Goal: Transaction & Acquisition: Purchase product/service

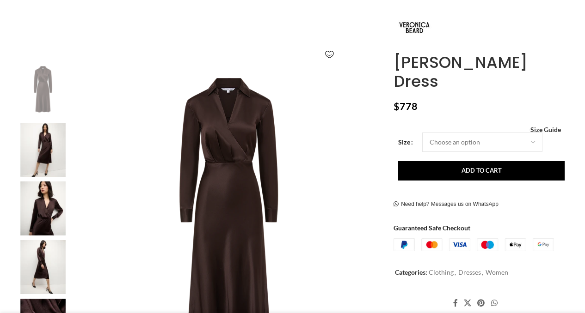
scroll to position [121, 0]
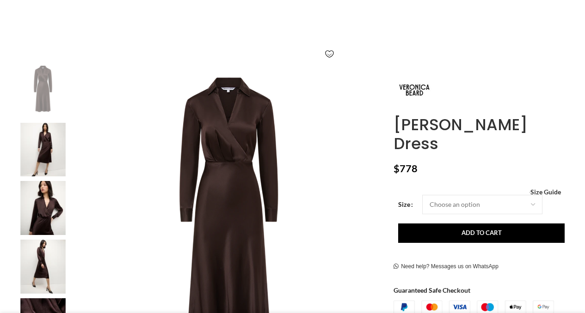
click at [34, 195] on img at bounding box center [43, 208] width 56 height 54
click at [50, 207] on img at bounding box center [43, 208] width 56 height 54
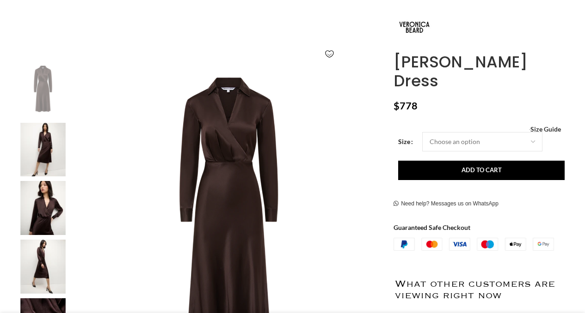
click at [54, 141] on img at bounding box center [43, 150] width 56 height 54
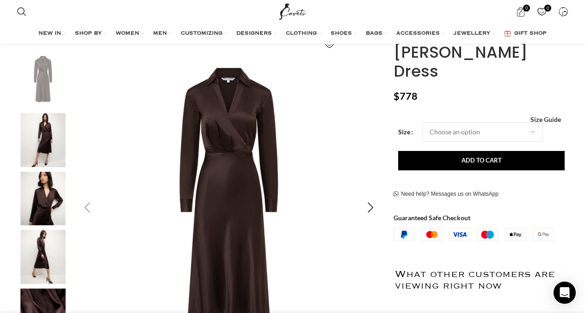
scroll to position [159, 0]
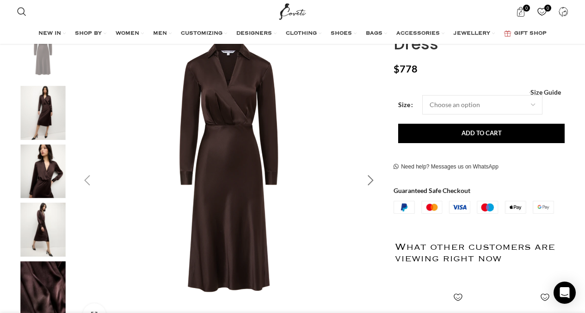
click at [370, 182] on div "Next slide" at bounding box center [370, 180] width 23 height 23
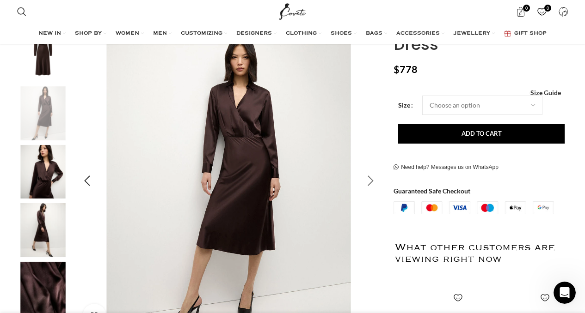
scroll to position [0, 195]
click at [370, 182] on div "Next slide" at bounding box center [370, 181] width 23 height 23
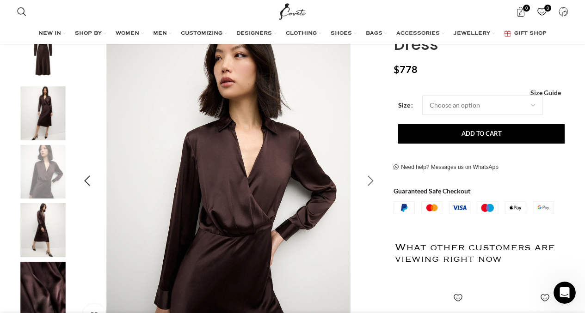
click at [370, 182] on div "Next slide" at bounding box center [370, 181] width 23 height 23
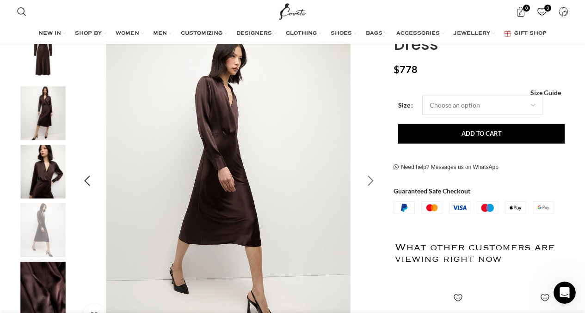
click at [370, 182] on div "Next slide" at bounding box center [370, 181] width 23 height 23
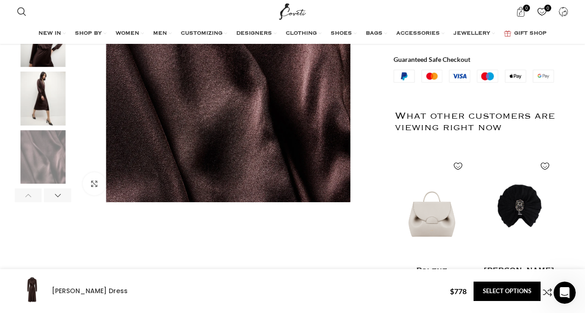
scroll to position [292, 0]
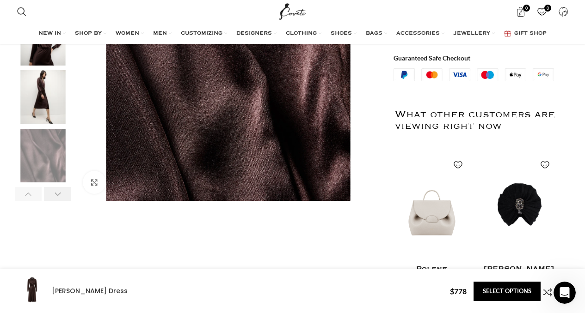
click at [50, 199] on div "Next slide" at bounding box center [57, 194] width 27 height 14
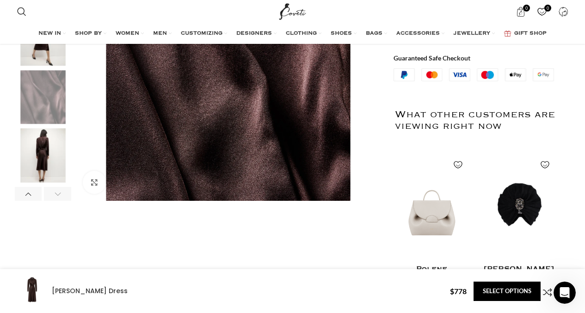
click at [49, 149] on img "6 / 6" at bounding box center [43, 156] width 56 height 54
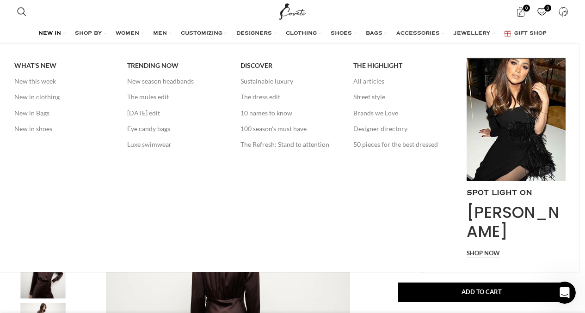
scroll to position [0, 486]
click at [45, 30] on span "NEW IN" at bounding box center [49, 33] width 23 height 7
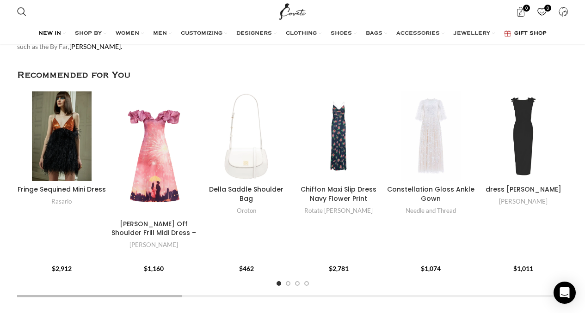
scroll to position [630, 0]
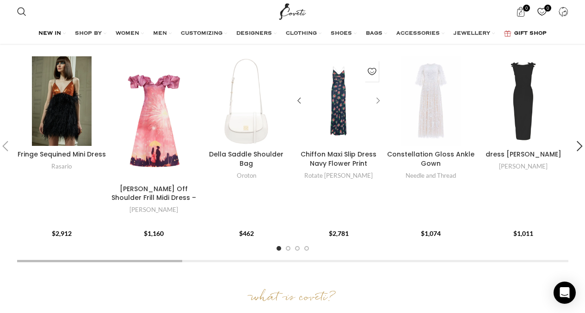
click at [377, 103] on div "Chiffon Maxi Slip Dress Navy Flower Print" at bounding box center [376, 101] width 14 height 14
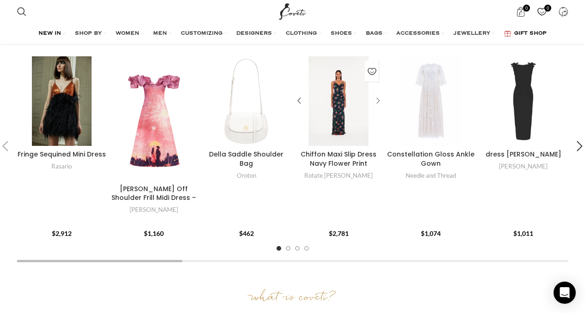
click at [377, 100] on div "Chiffon Maxi Slip Dress Navy Flower Print" at bounding box center [376, 101] width 14 height 14
click at [374, 99] on div "Chiffon Maxi Slip Dress Navy Flower Print" at bounding box center [376, 101] width 14 height 14
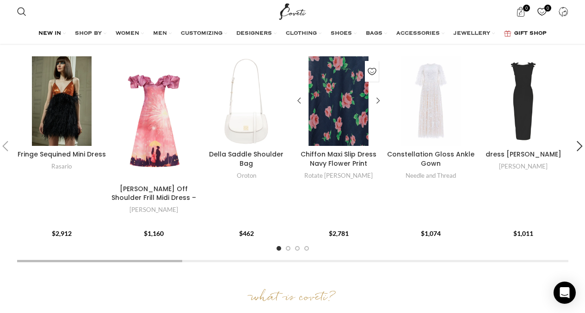
click at [311, 131] on div "Chiffon Maxi Slip Dress Navy Flower Print" at bounding box center [320, 101] width 18 height 90
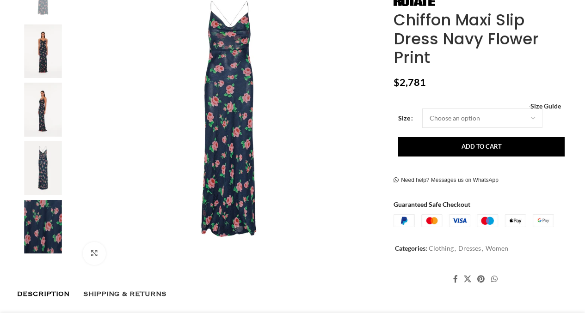
scroll to position [221, 0]
